Goal: Find specific page/section: Find specific page/section

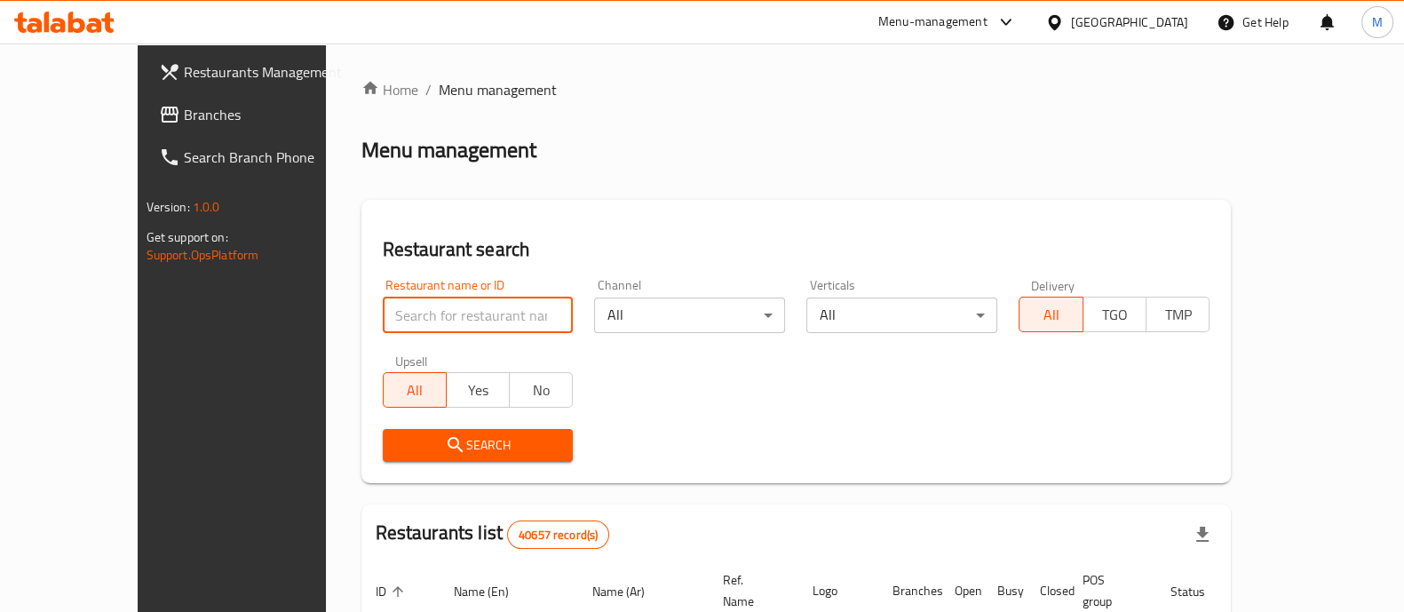
click at [399, 313] on input "search" at bounding box center [478, 315] width 191 height 36
type input "Fayrouz Restaurant"
click button "Search" at bounding box center [478, 445] width 191 height 33
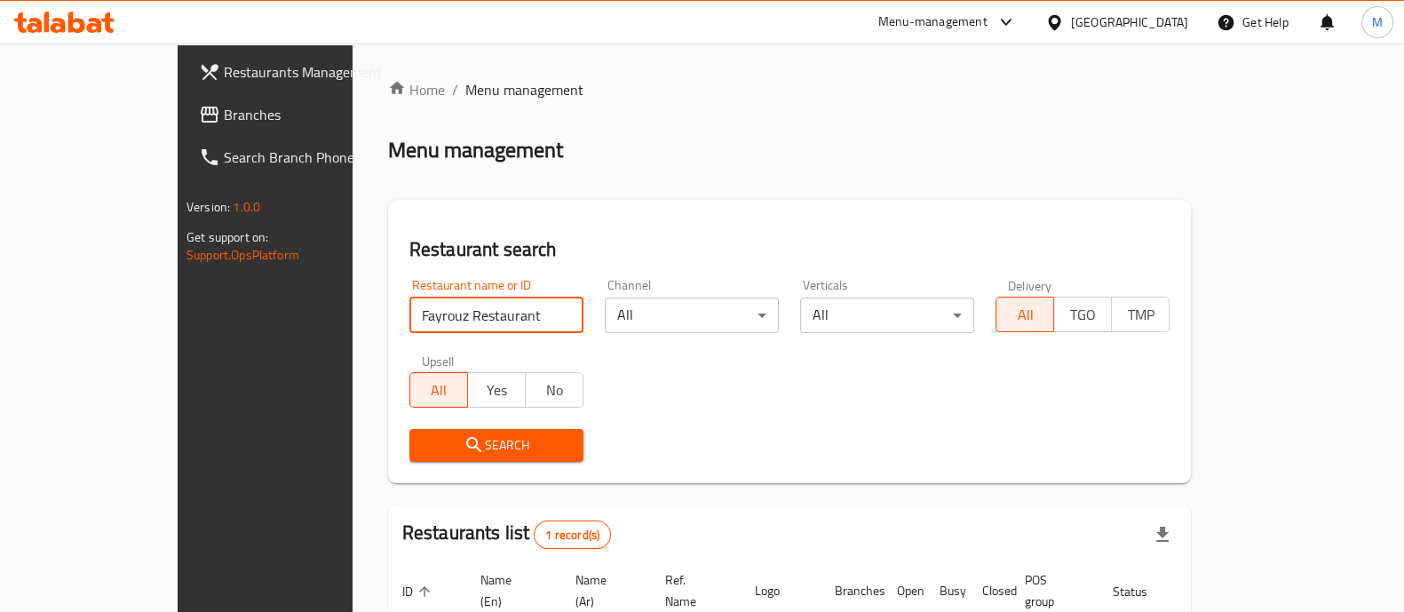
scroll to position [145, 0]
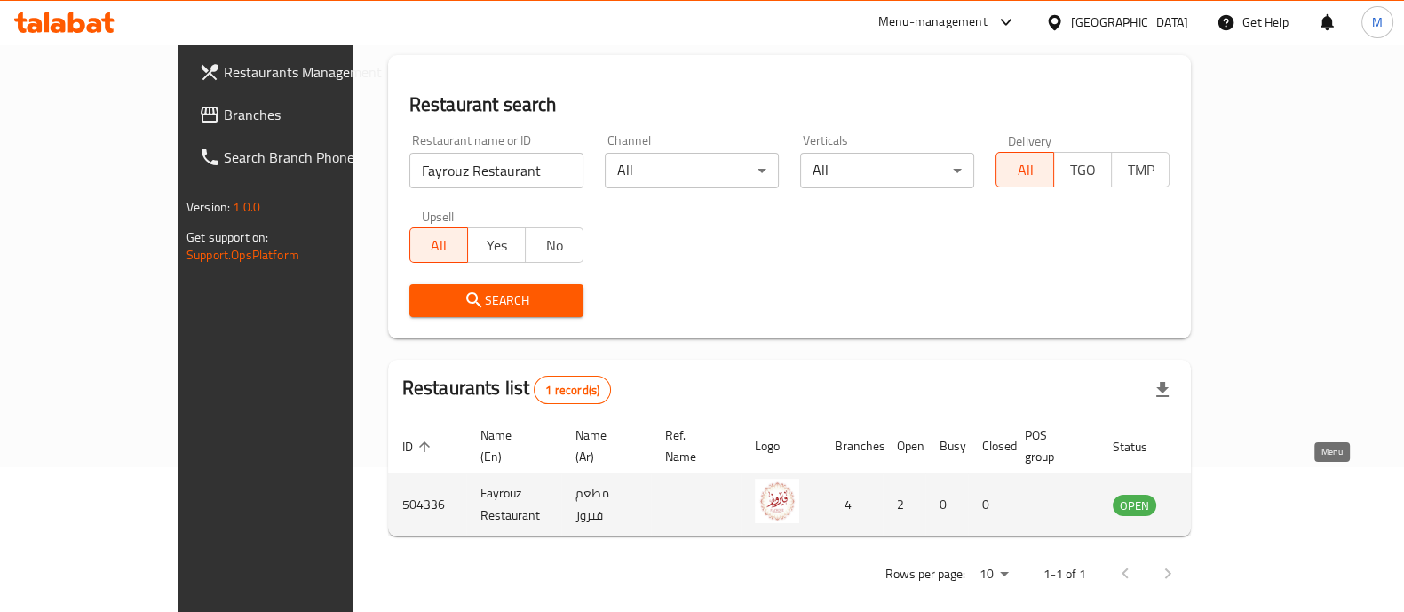
click at [1239, 494] on link "enhanced table" at bounding box center [1222, 504] width 33 height 21
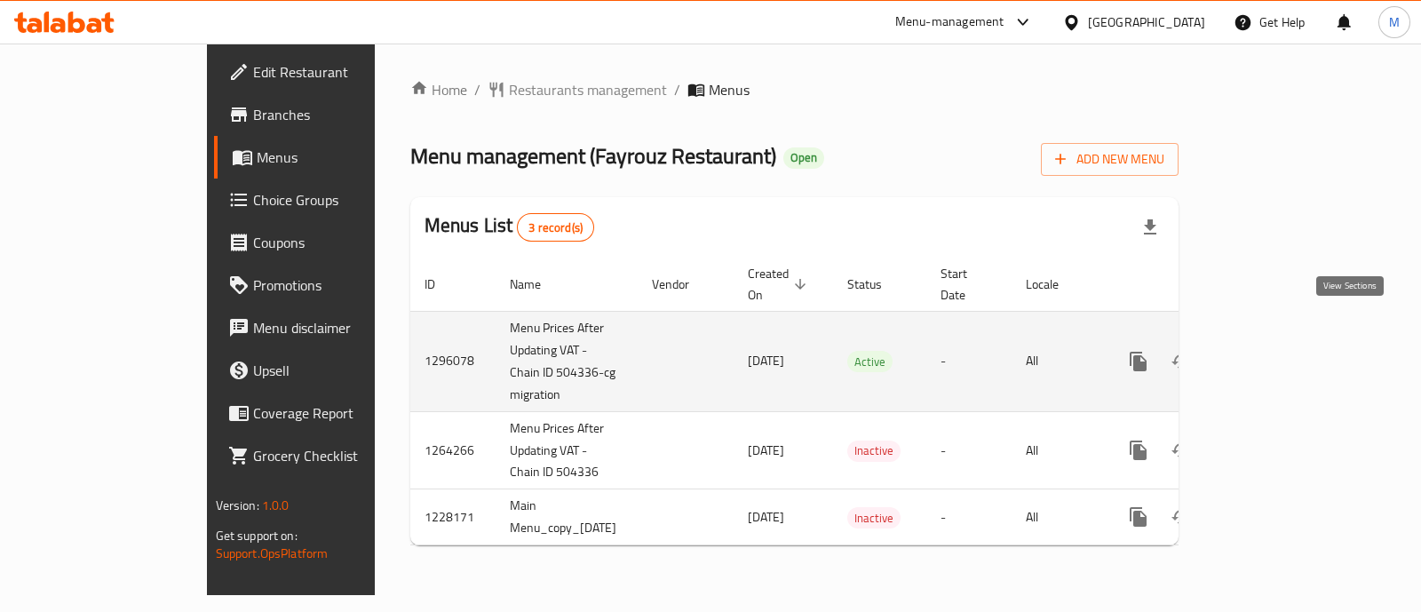
click at [1287, 340] on link "enhanced table" at bounding box center [1266, 361] width 43 height 43
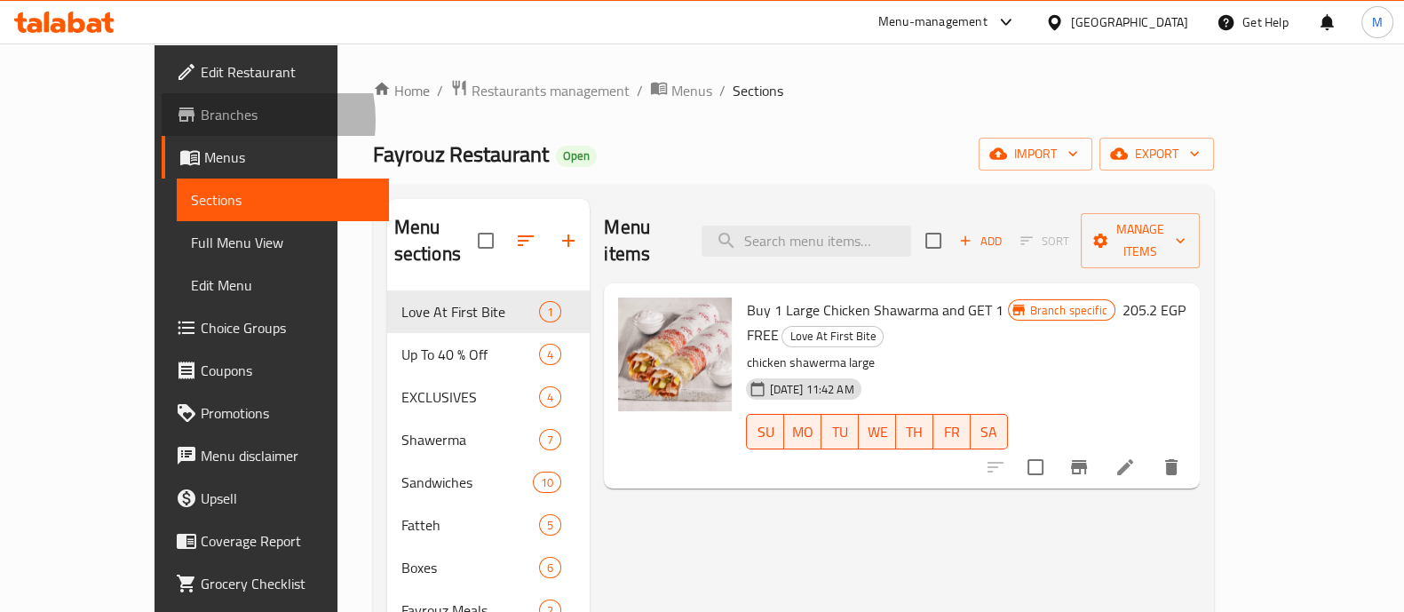
click at [201, 120] on span "Branches" at bounding box center [288, 114] width 174 height 21
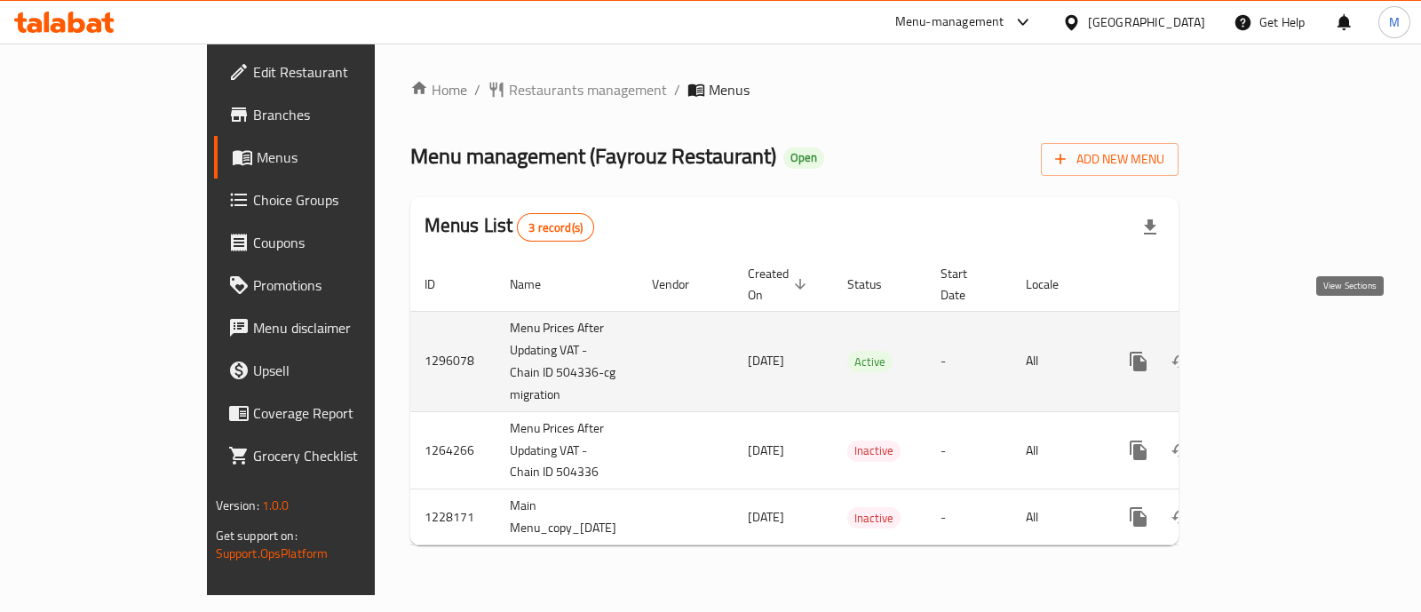
click at [1277, 351] on icon "enhanced table" at bounding box center [1265, 361] width 21 height 21
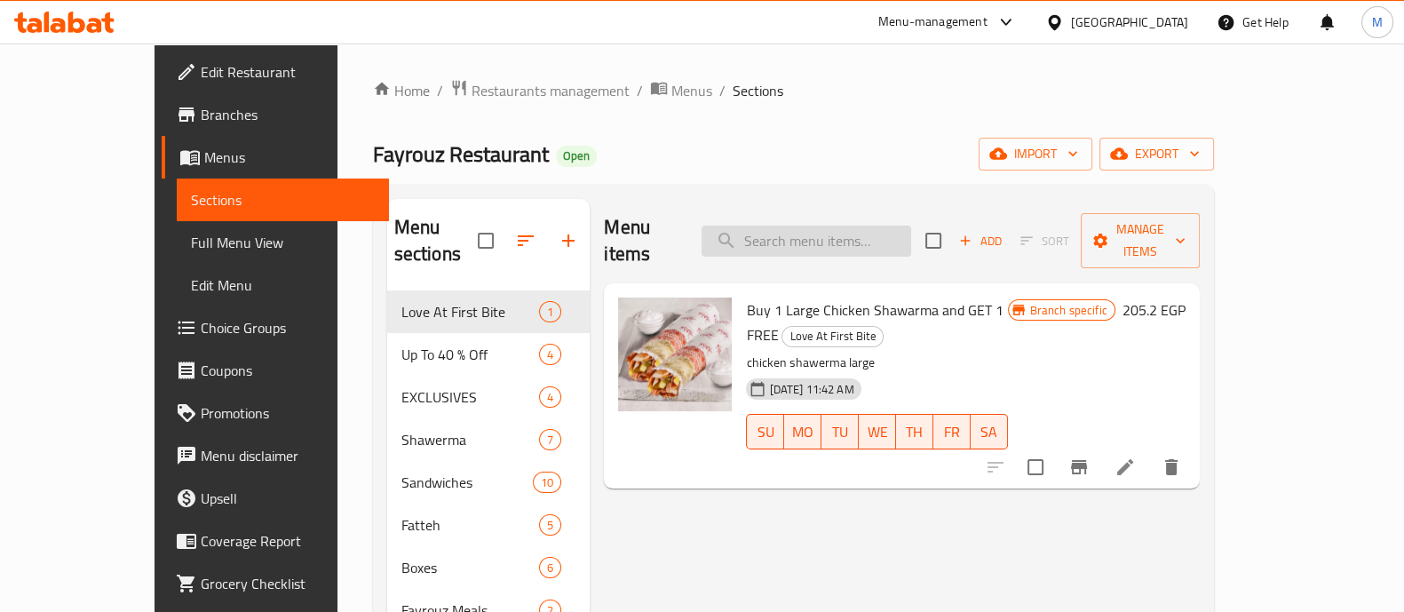
click at [826, 226] on input "search" at bounding box center [806, 241] width 210 height 31
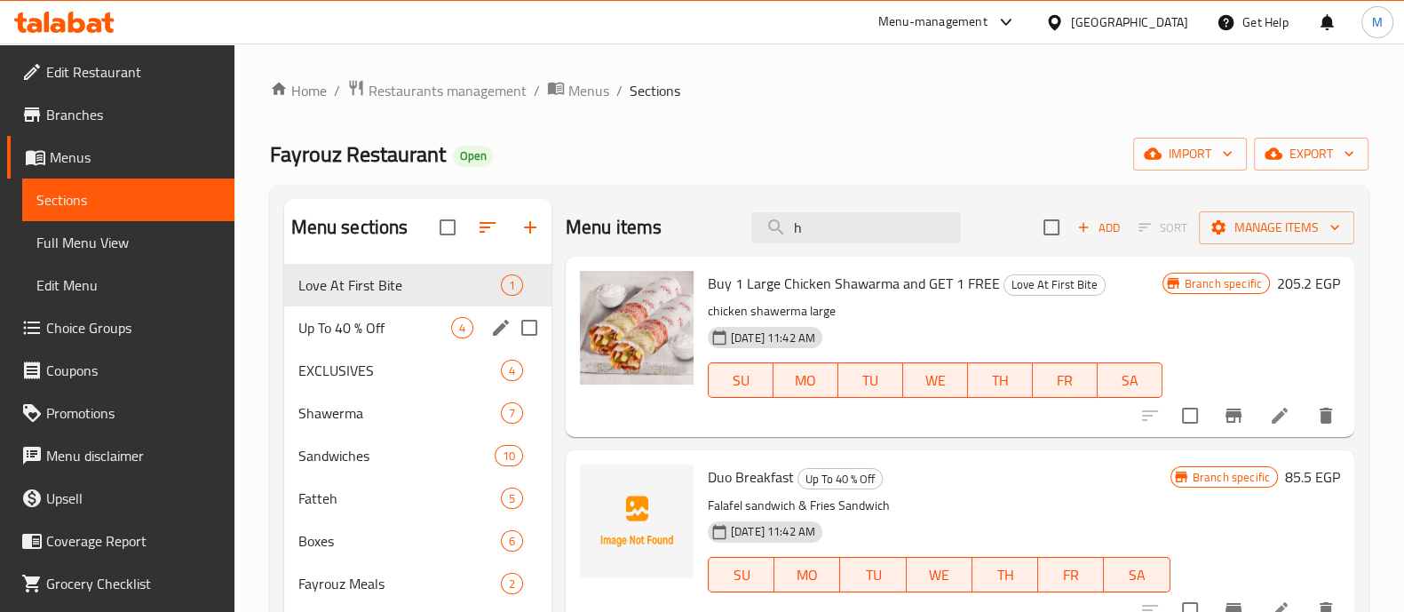
type input "h"
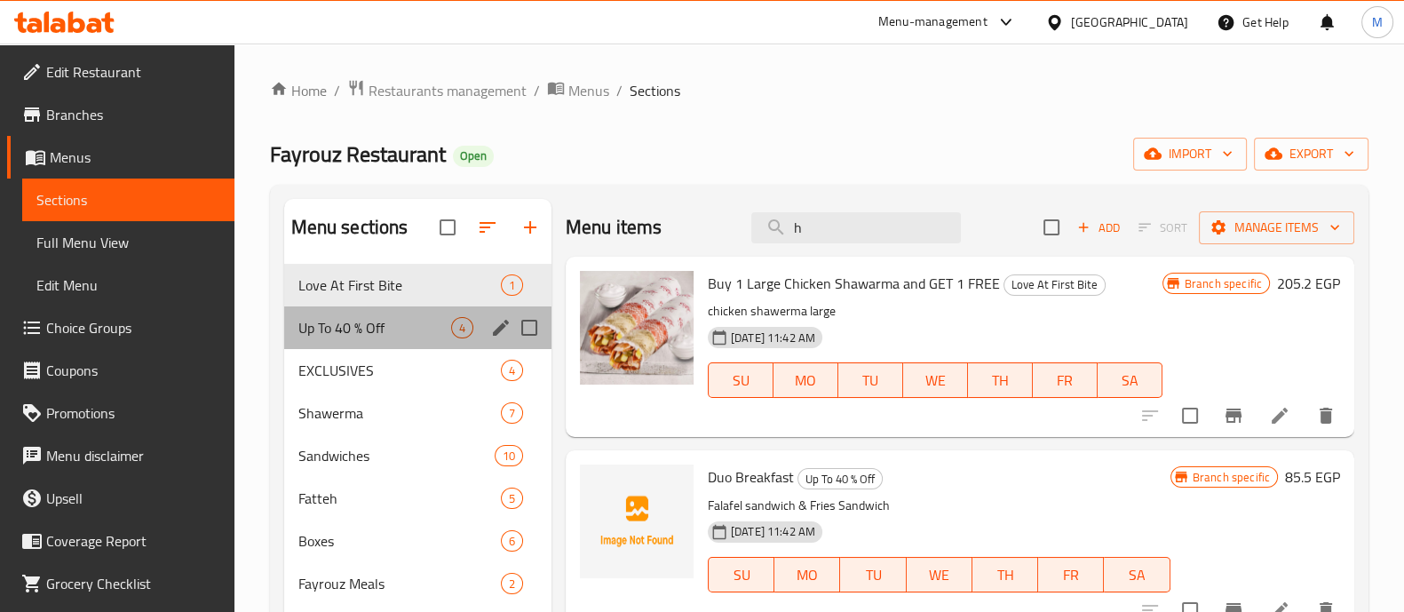
click at [329, 346] on div "Up To 40 % Off 4" at bounding box center [417, 327] width 267 height 43
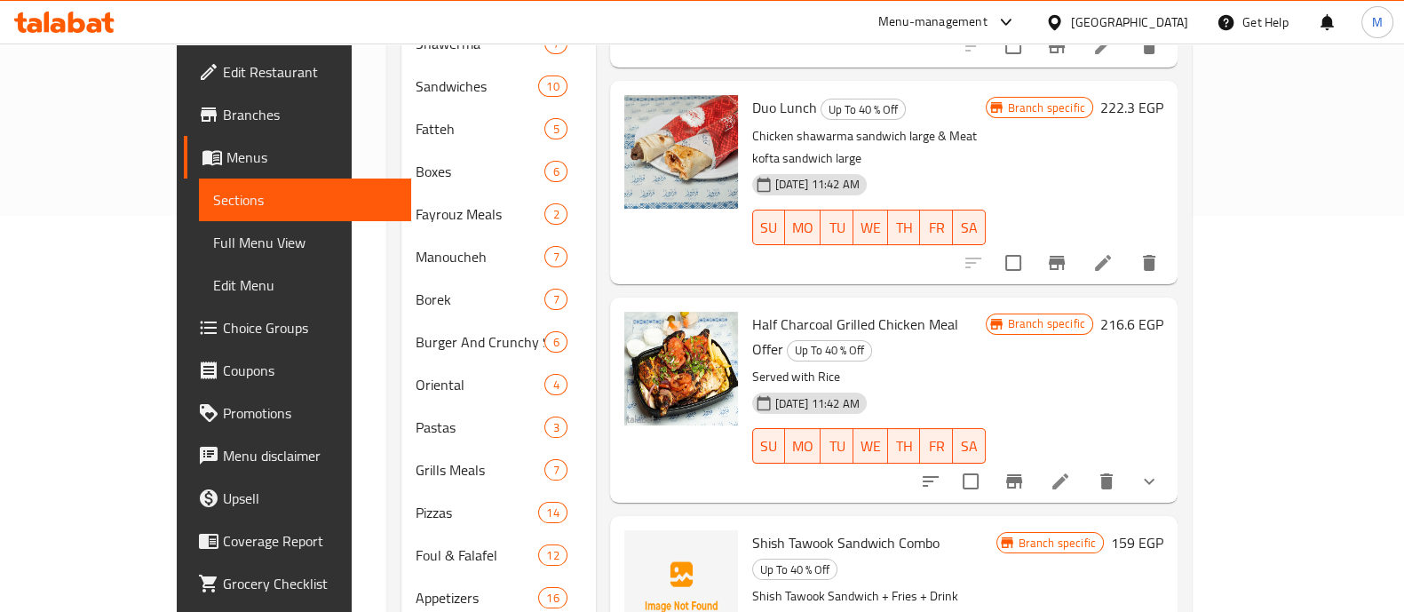
scroll to position [560, 0]
